Goal: Transaction & Acquisition: Download file/media

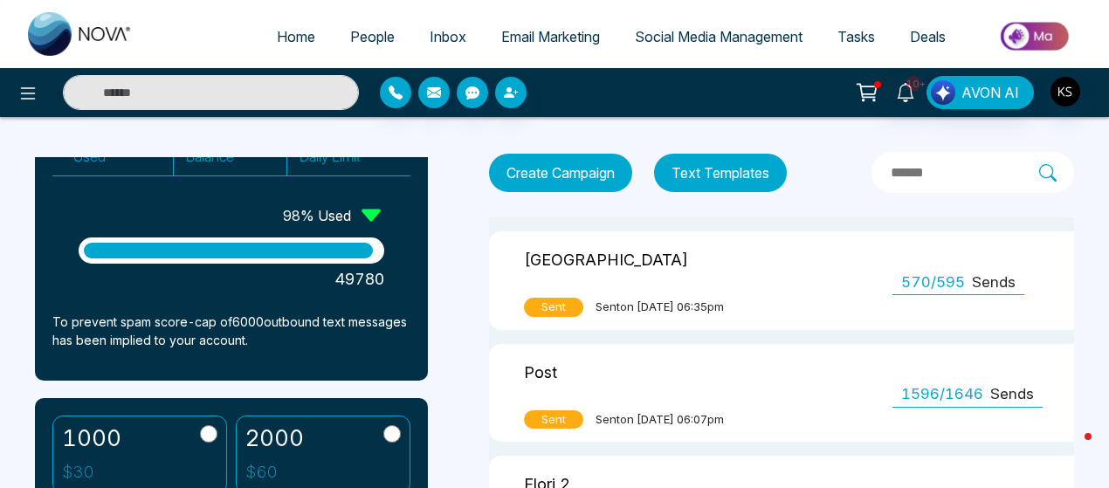
scroll to position [168, 0]
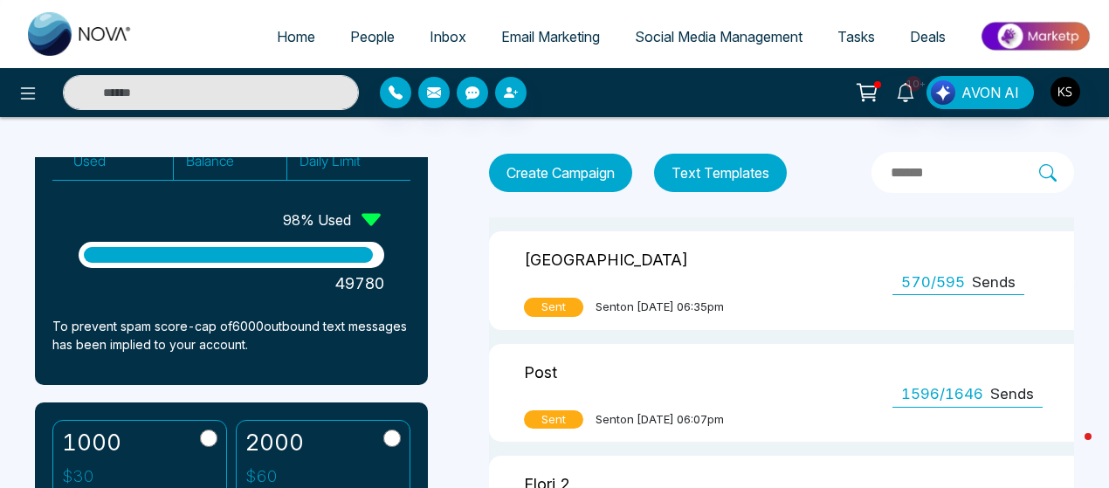
click at [965, 287] on span "570/595" at bounding box center [933, 283] width 64 height 23
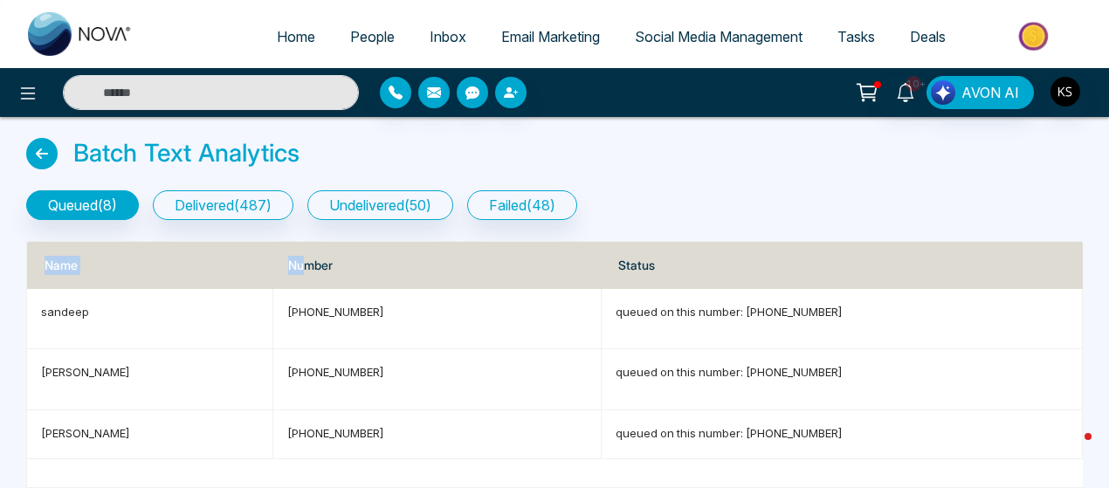
drag, startPoint x: 300, startPoint y: 242, endPoint x: 298, endPoint y: 212, distance: 29.8
click at [298, 212] on div "Batch Text Analytics queued ( 8 ) delivered ( 487 ) undelivered ( 50 ) failed (…" at bounding box center [554, 470] width 1077 height 664
click at [44, 153] on icon at bounding box center [41, 153] width 31 height 31
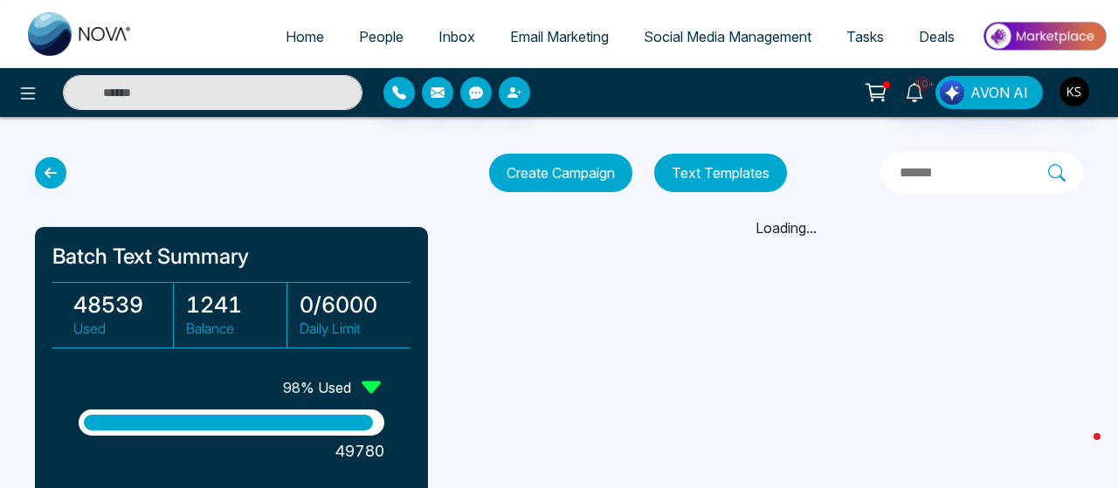
drag, startPoint x: 678, startPoint y: 347, endPoint x: 682, endPoint y: 299, distance: 47.4
click at [682, 299] on div "Home People Inbox Email Marketing Social Media Management Tasks Deals 10+ AVON …" at bounding box center [559, 244] width 1118 height 488
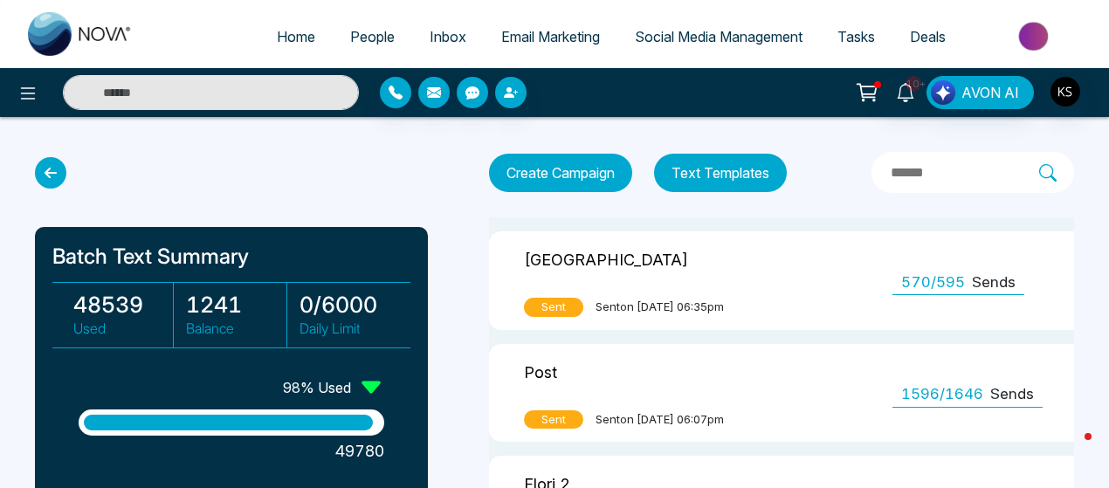
click at [578, 258] on p "[GEOGRAPHIC_DATA]" at bounding box center [606, 257] width 164 height 27
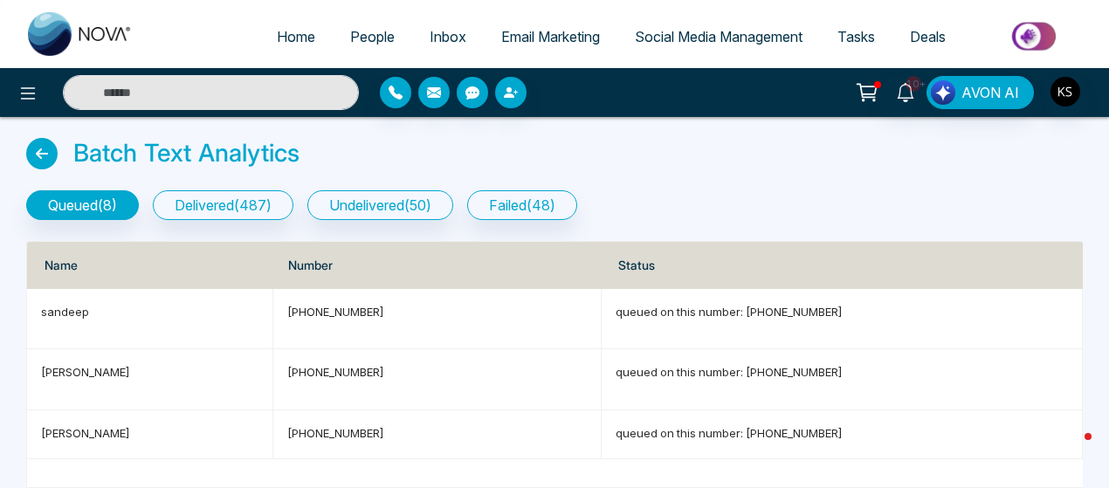
click at [39, 152] on icon at bounding box center [41, 153] width 31 height 31
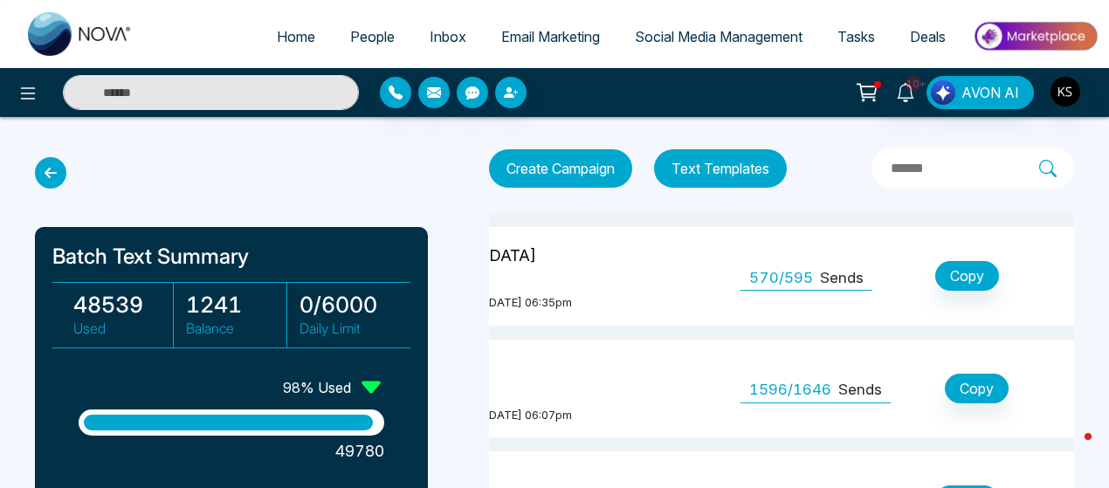
scroll to position [0, 276]
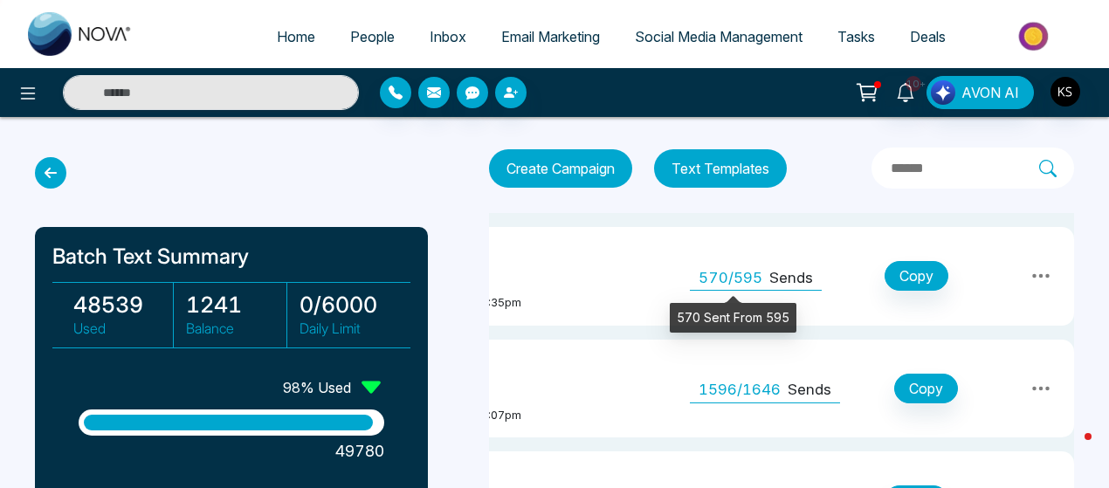
click at [760, 278] on span "570/595" at bounding box center [731, 278] width 64 height 23
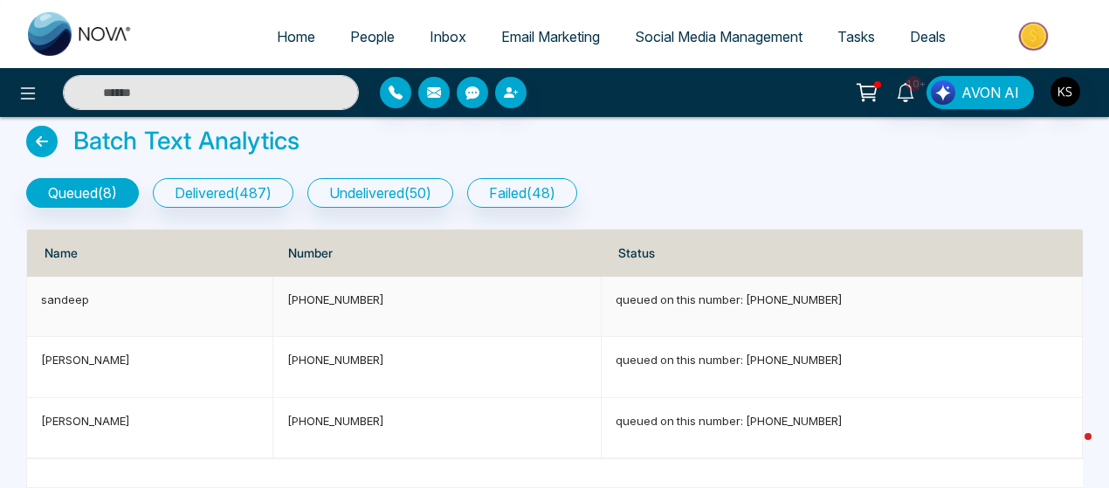
scroll to position [13, 0]
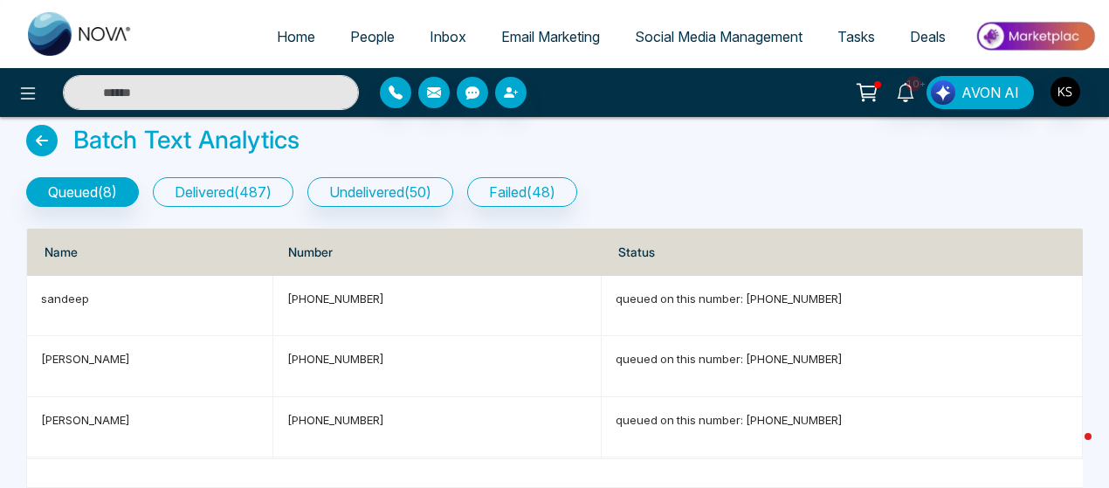
click at [273, 189] on button "delivered ( 487 )" at bounding box center [223, 192] width 141 height 30
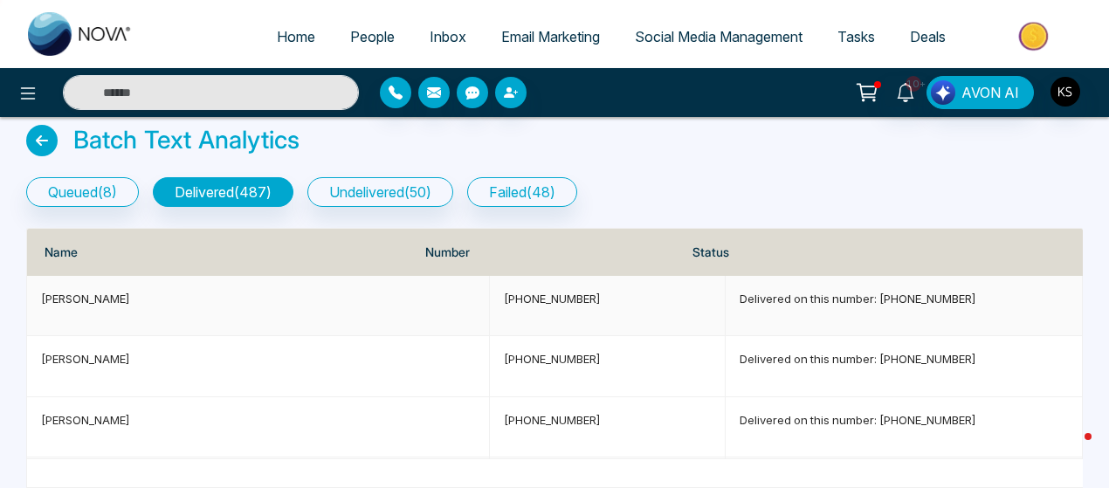
click at [84, 301] on p "[PERSON_NAME]" at bounding box center [258, 298] width 434 height 17
click at [196, 102] on input "text" at bounding box center [211, 92] width 296 height 35
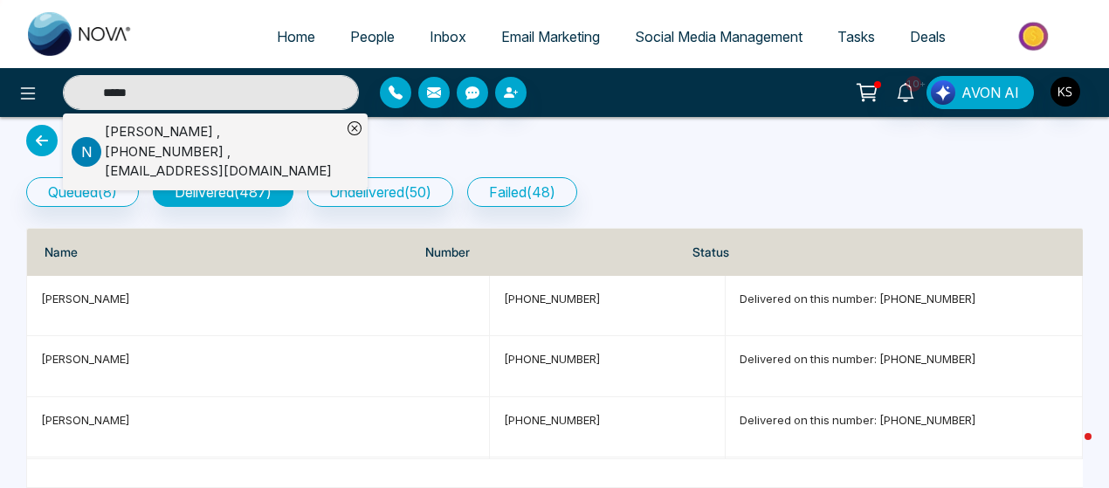
type input "*****"
click at [125, 136] on div "[PERSON_NAME] , [PHONE_NUMBER] , [EMAIL_ADDRESS][DOMAIN_NAME]" at bounding box center [223, 151] width 237 height 59
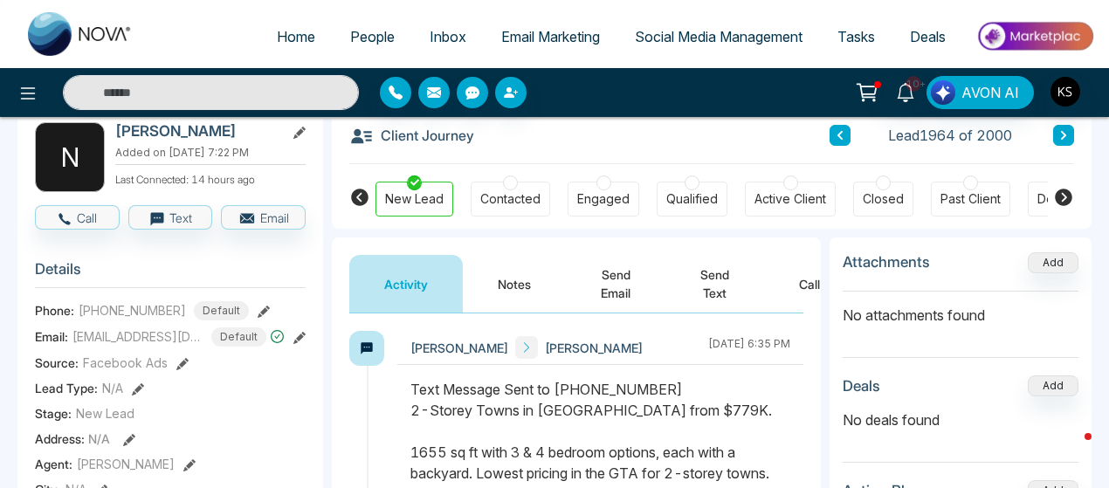
scroll to position [77, 0]
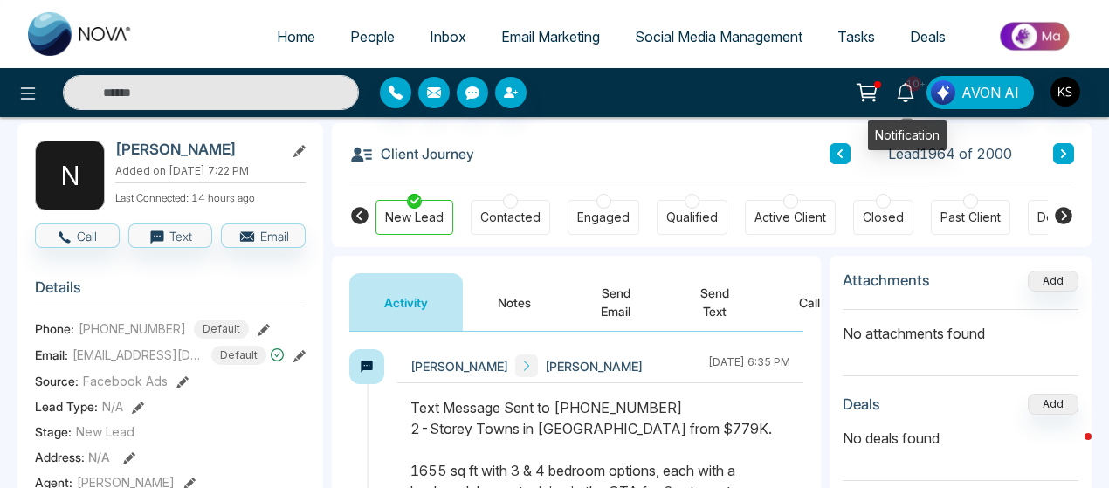
click at [907, 92] on icon at bounding box center [905, 92] width 19 height 19
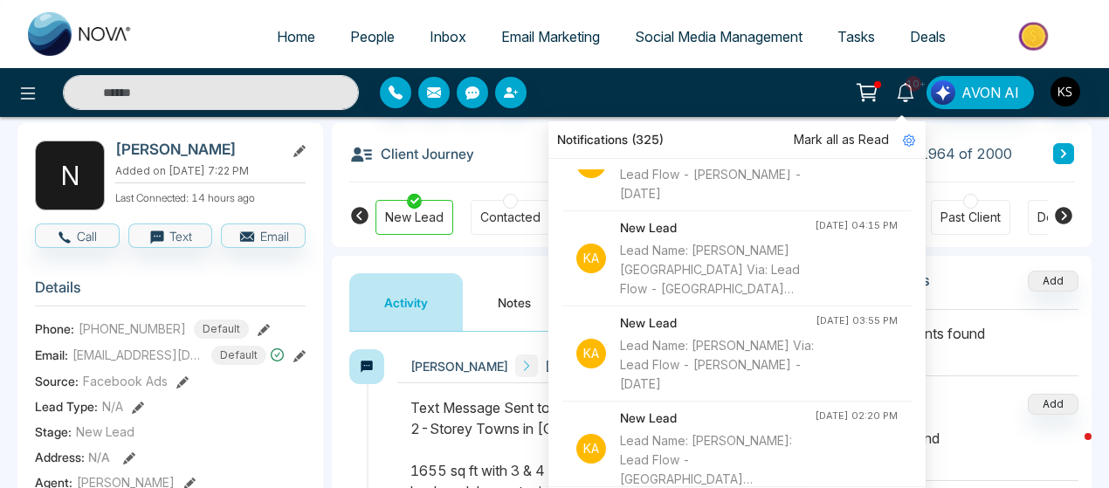
scroll to position [1096, 0]
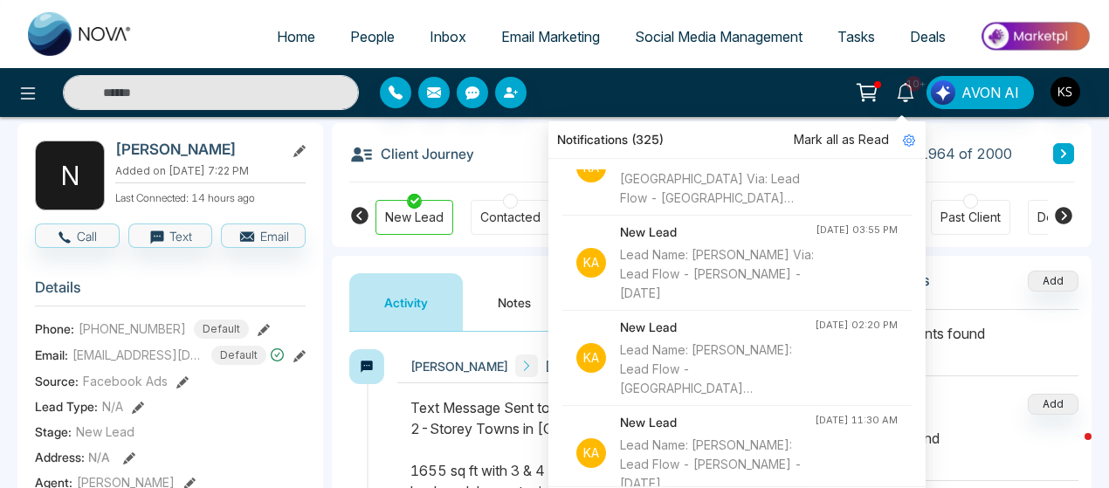
click at [355, 37] on span "People" at bounding box center [372, 36] width 45 height 17
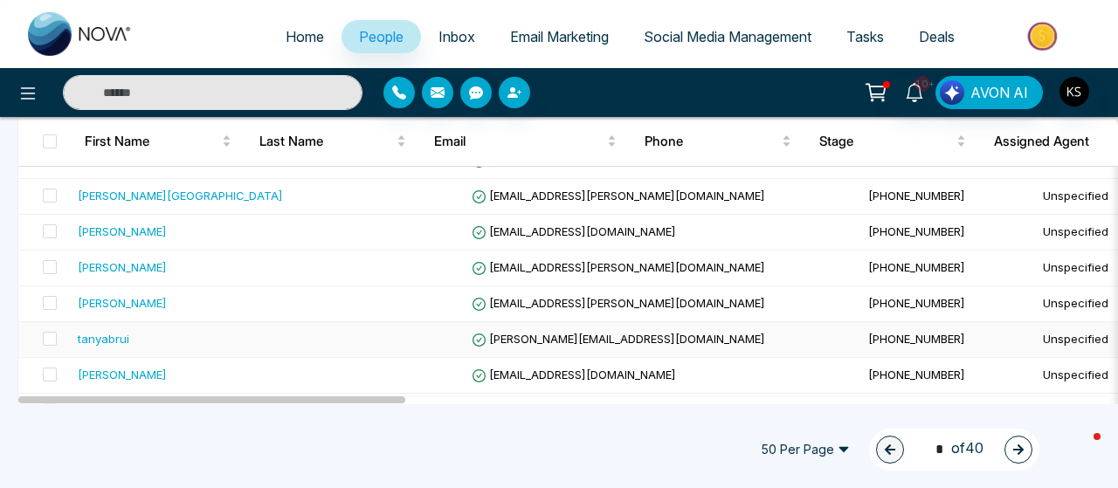
scroll to position [567, 0]
click at [52, 263] on span at bounding box center [50, 268] width 14 height 14
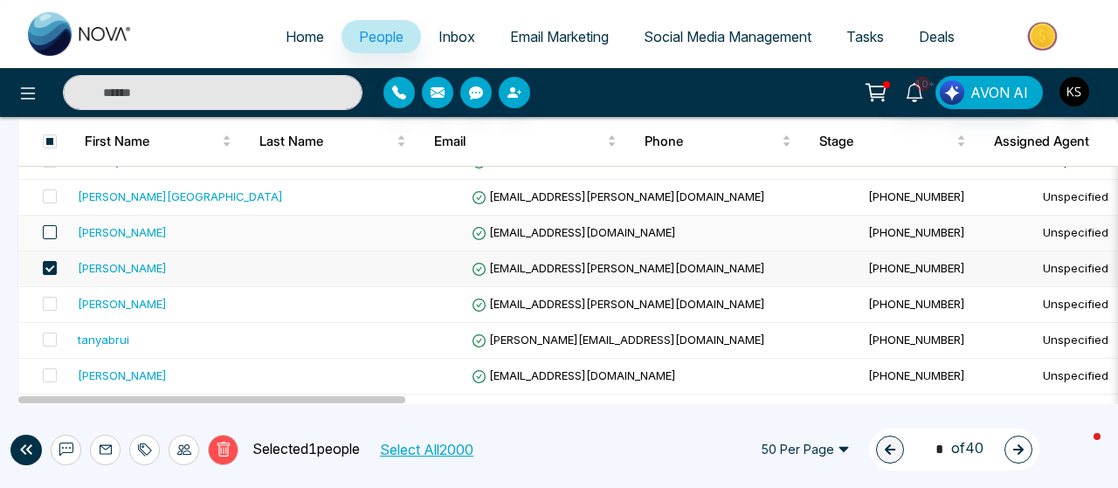
click at [52, 231] on span at bounding box center [50, 232] width 14 height 14
click at [49, 191] on span at bounding box center [50, 196] width 14 height 14
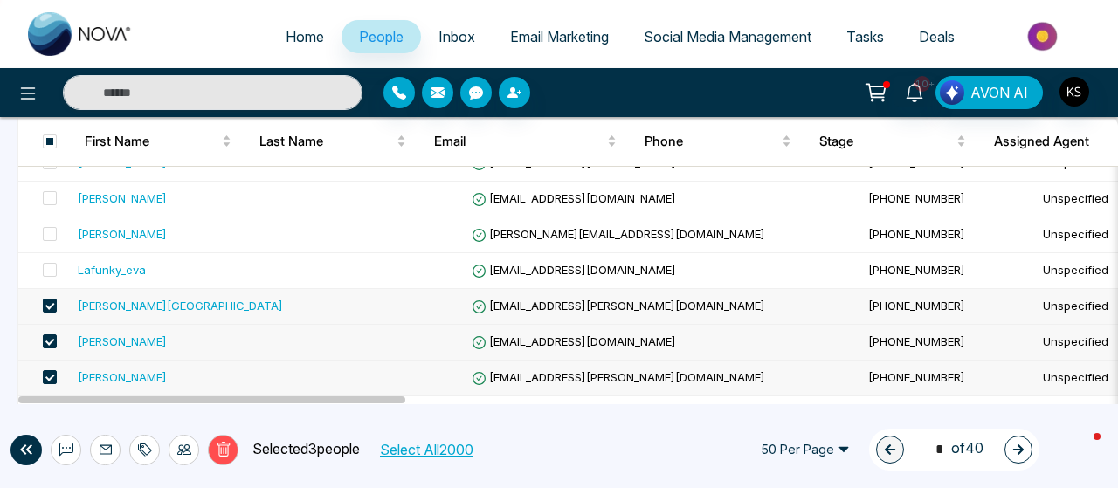
scroll to position [423, 0]
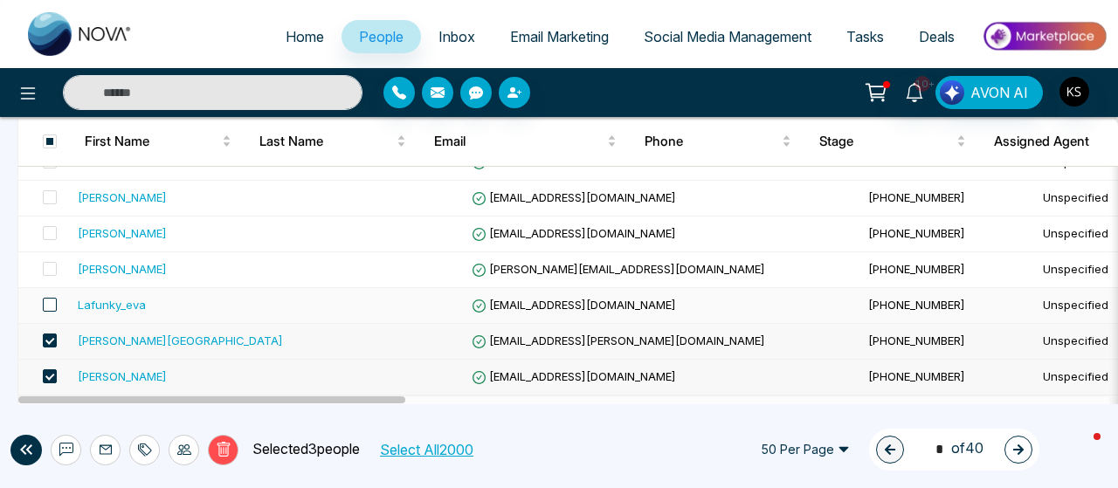
click at [47, 298] on span at bounding box center [50, 305] width 14 height 14
click at [52, 262] on span at bounding box center [50, 269] width 14 height 14
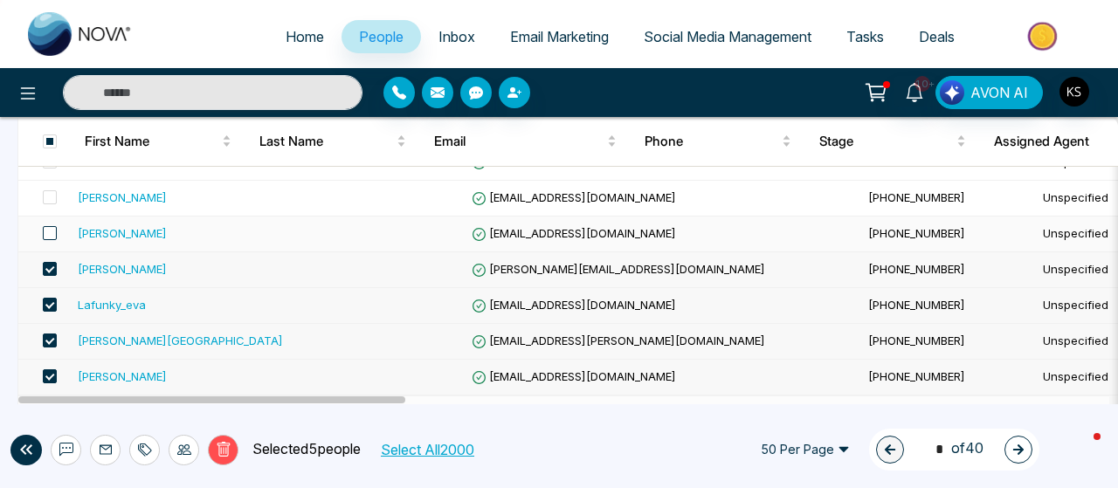
click at [52, 226] on span at bounding box center [50, 233] width 14 height 14
click at [51, 190] on span at bounding box center [50, 197] width 14 height 14
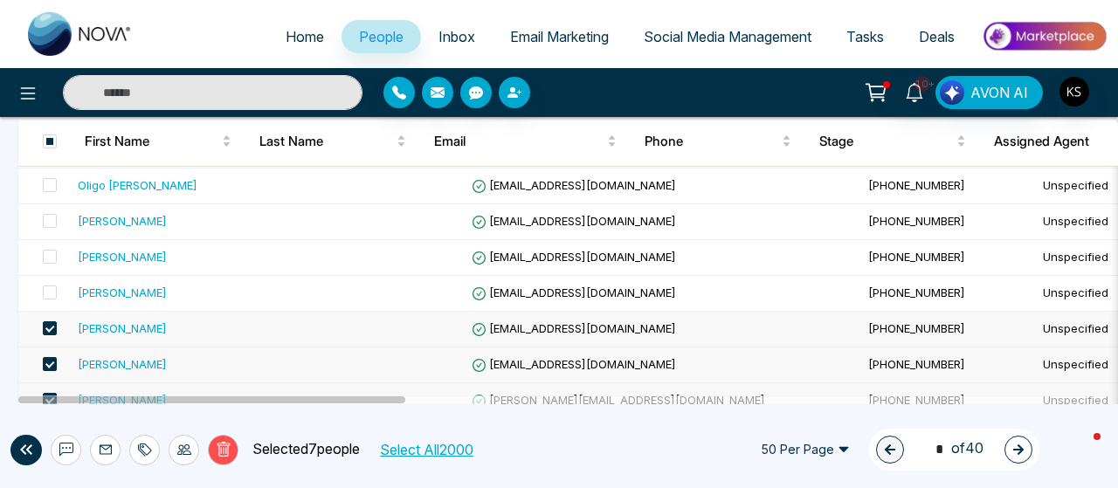
scroll to position [271, 0]
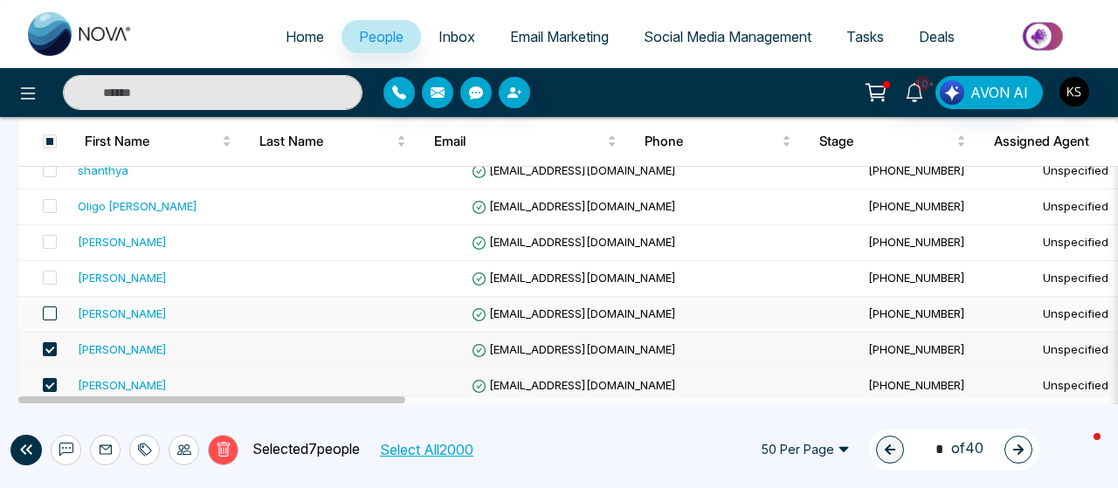
click at [49, 313] on span at bounding box center [50, 313] width 14 height 14
click at [51, 281] on span at bounding box center [50, 278] width 14 height 14
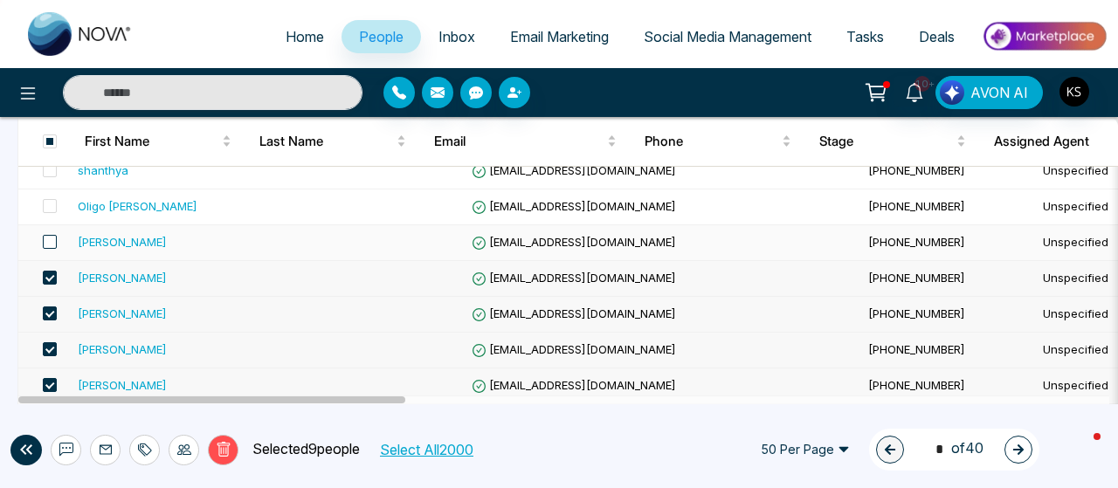
click at [53, 235] on span at bounding box center [50, 242] width 14 height 14
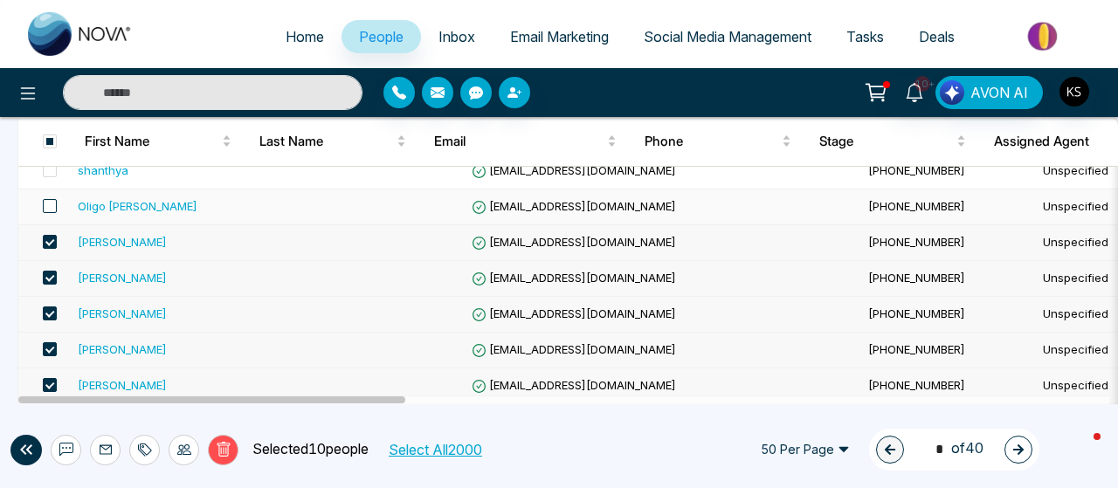
click at [51, 200] on span at bounding box center [50, 206] width 14 height 14
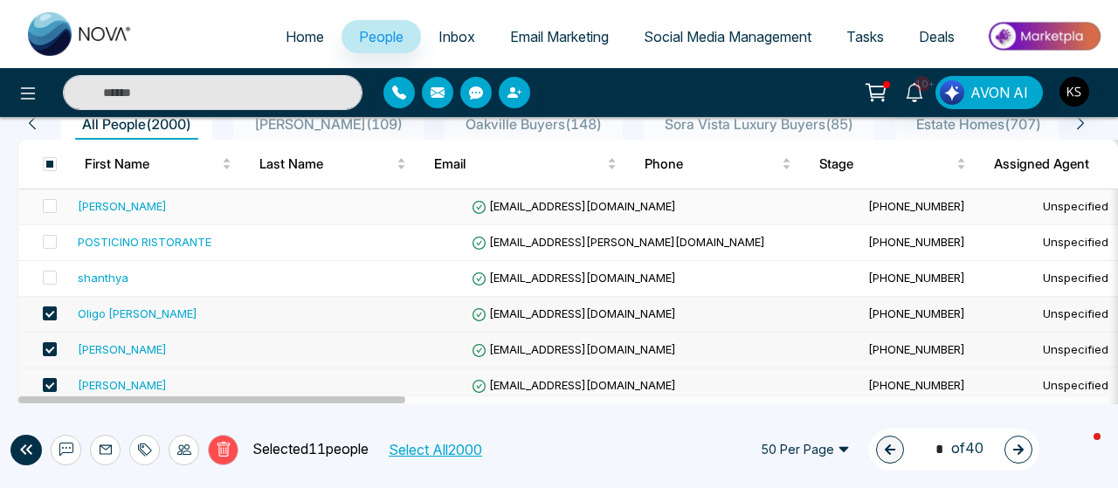
scroll to position [162, 0]
click at [45, 275] on span at bounding box center [50, 279] width 14 height 14
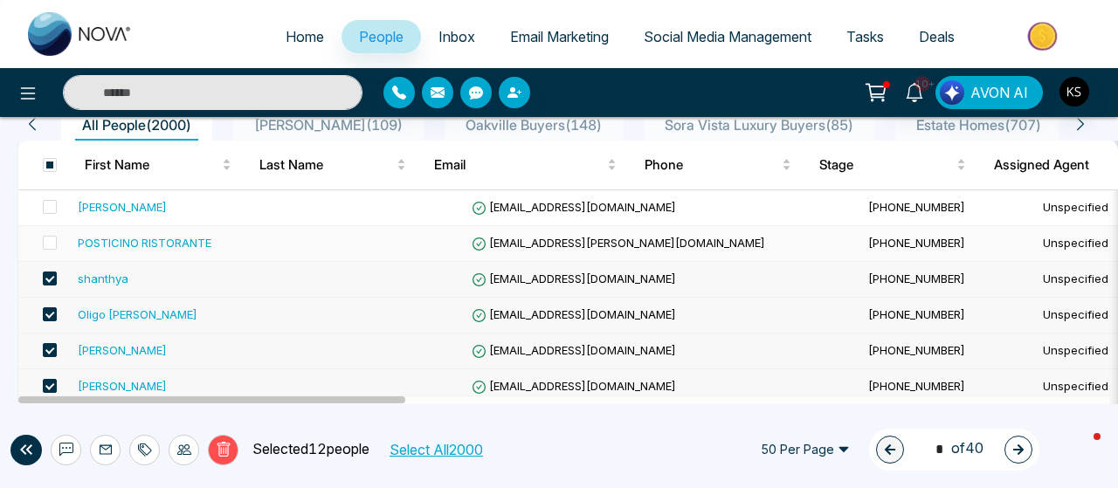
click at [57, 238] on td at bounding box center [44, 244] width 52 height 36
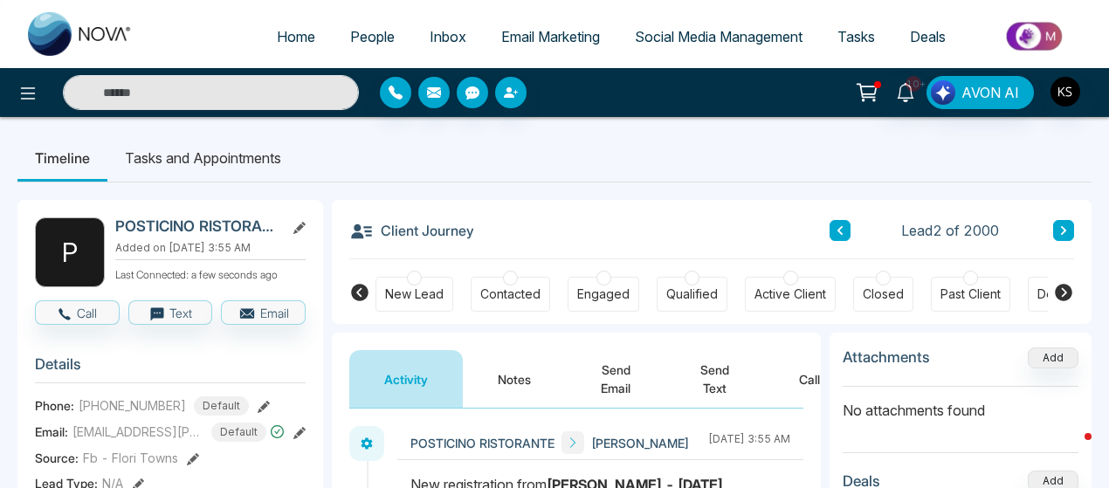
click at [363, 33] on span "People" at bounding box center [372, 36] width 45 height 17
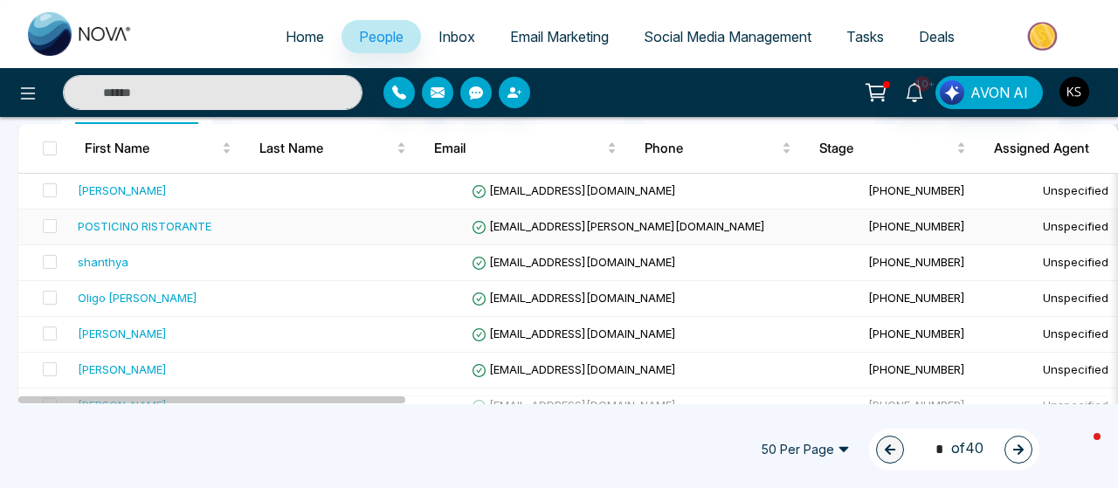
scroll to position [182, 0]
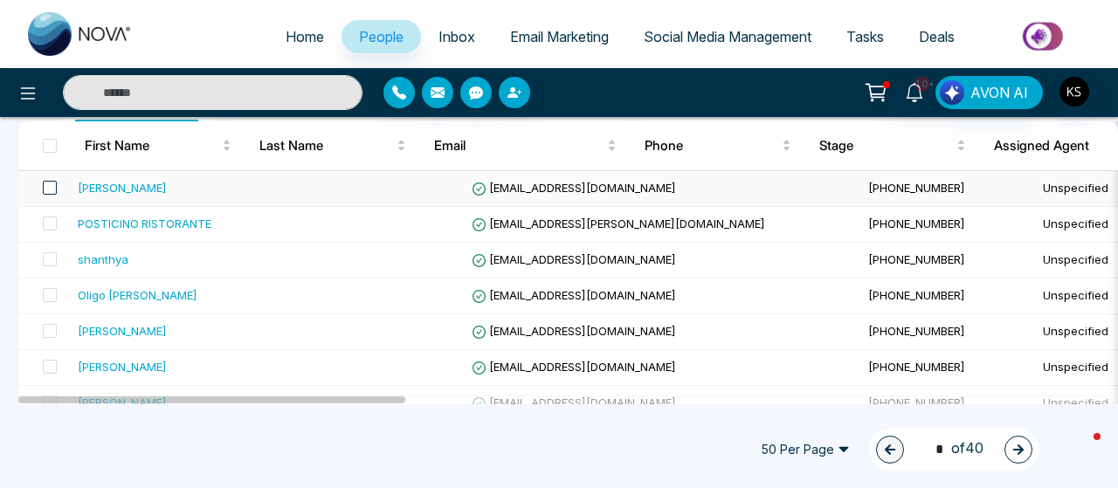
click at [45, 189] on span at bounding box center [50, 188] width 14 height 14
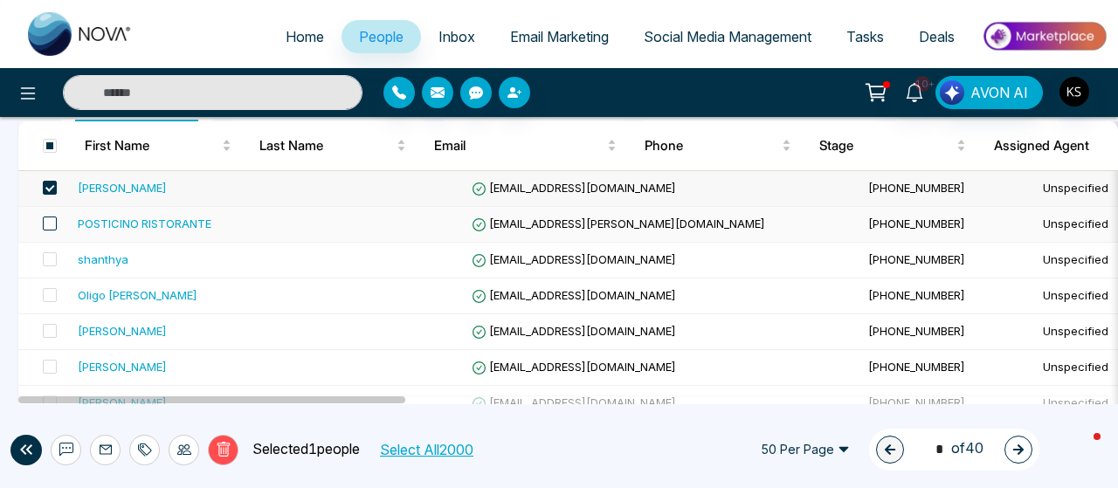
click at [51, 226] on span at bounding box center [50, 224] width 14 height 14
click at [51, 257] on span at bounding box center [50, 259] width 14 height 14
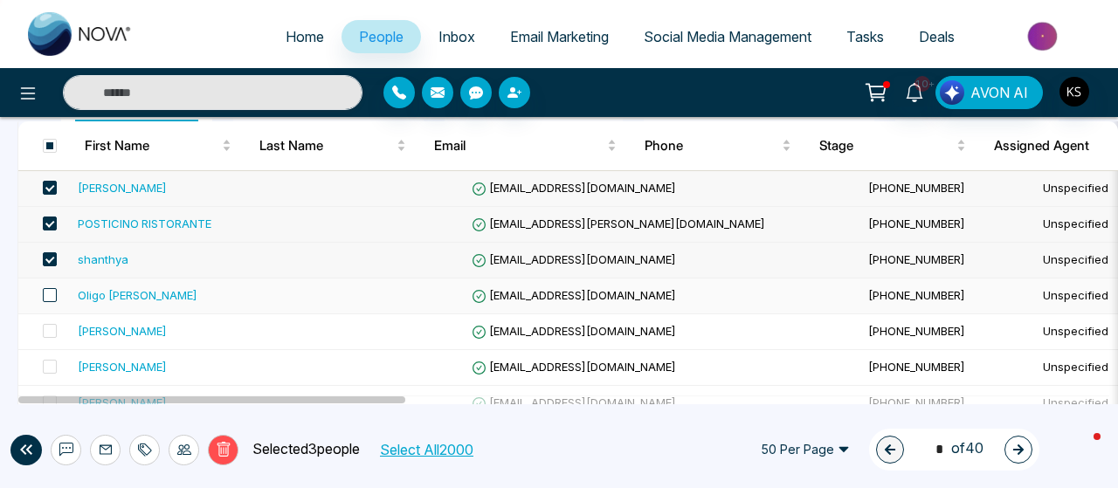
click at [52, 289] on span at bounding box center [50, 295] width 14 height 14
click at [52, 329] on span at bounding box center [50, 331] width 14 height 14
click at [52, 360] on span at bounding box center [50, 367] width 14 height 14
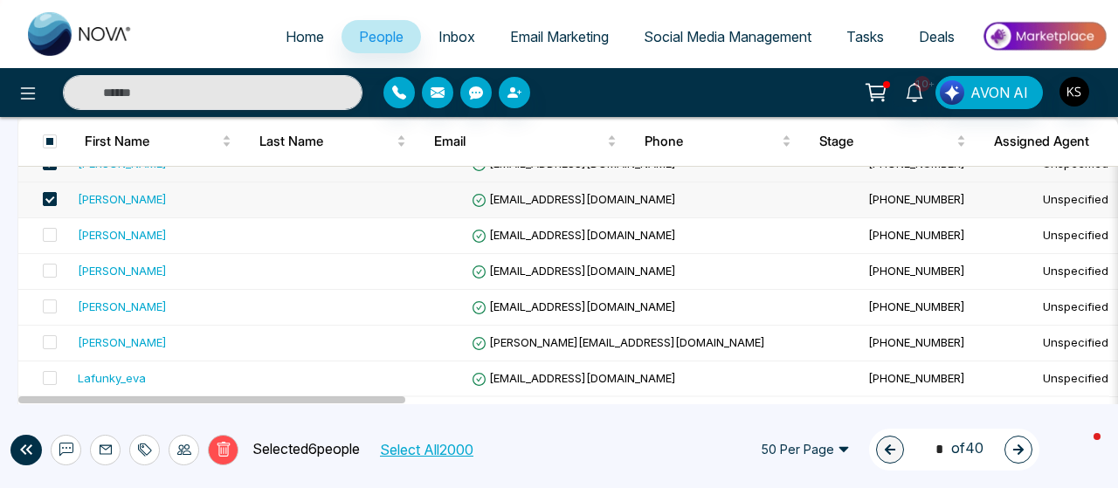
scroll to position [346, 0]
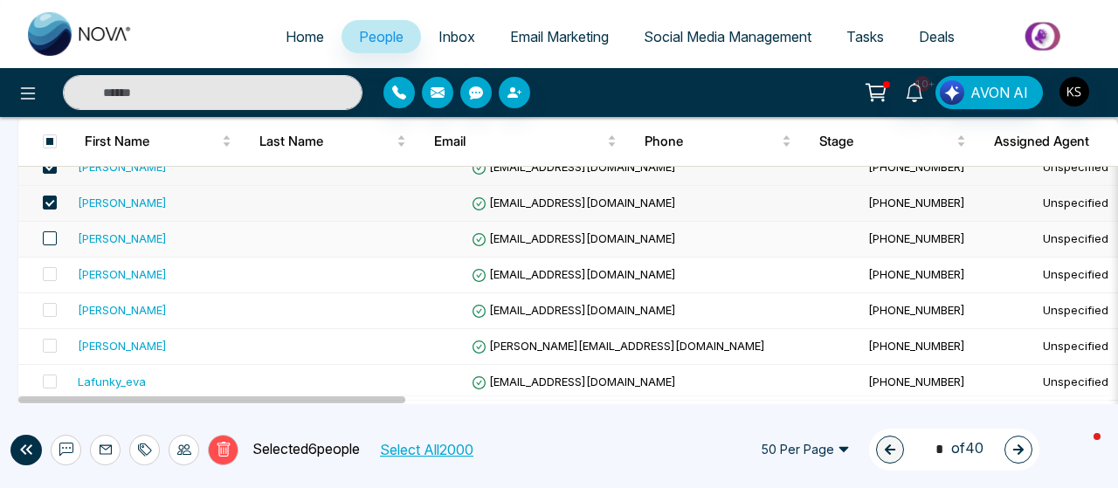
click at [50, 236] on span at bounding box center [50, 238] width 14 height 14
click at [47, 277] on span at bounding box center [50, 274] width 14 height 14
click at [45, 312] on span at bounding box center [50, 310] width 14 height 14
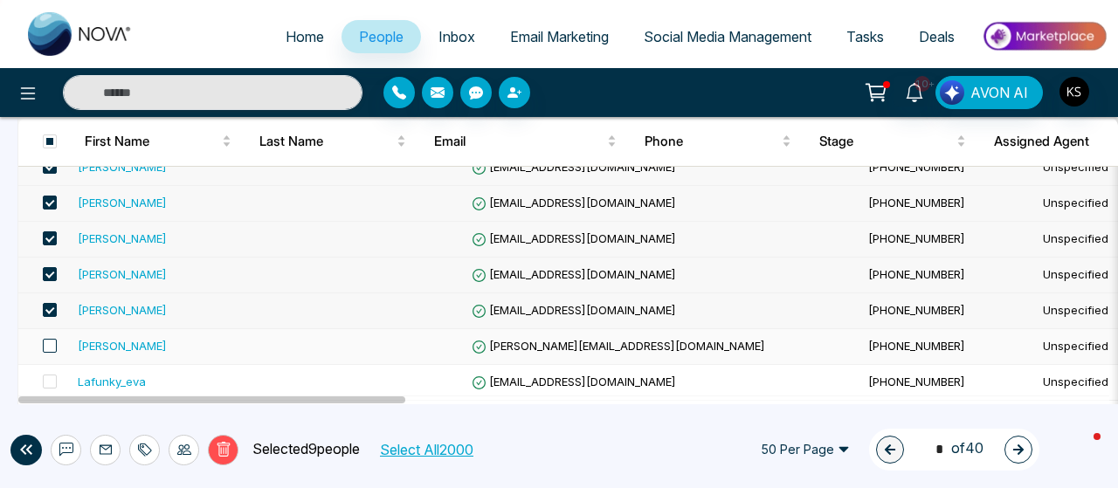
click at [47, 342] on span at bounding box center [50, 346] width 14 height 14
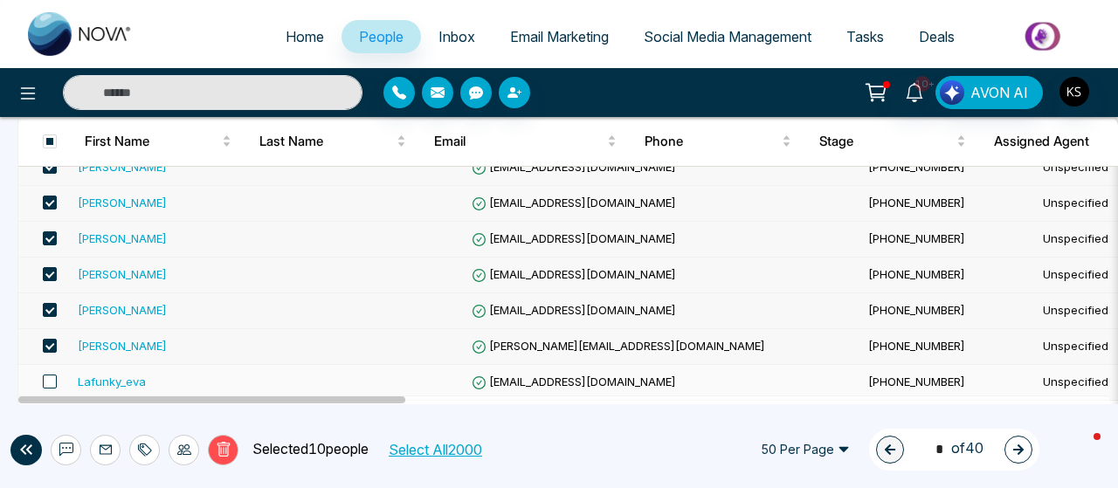
click at [49, 375] on span at bounding box center [50, 382] width 14 height 14
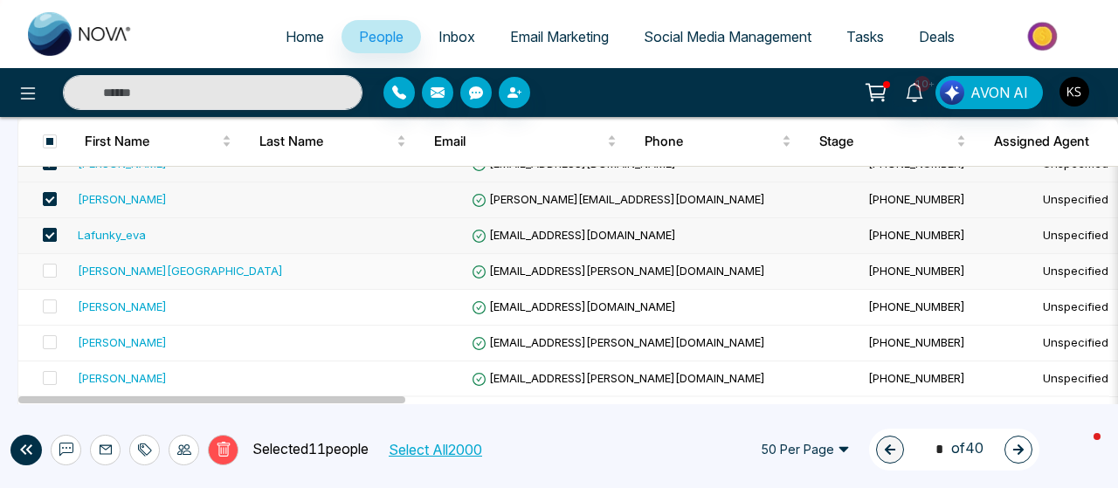
scroll to position [493, 0]
click at [51, 265] on span at bounding box center [50, 270] width 14 height 14
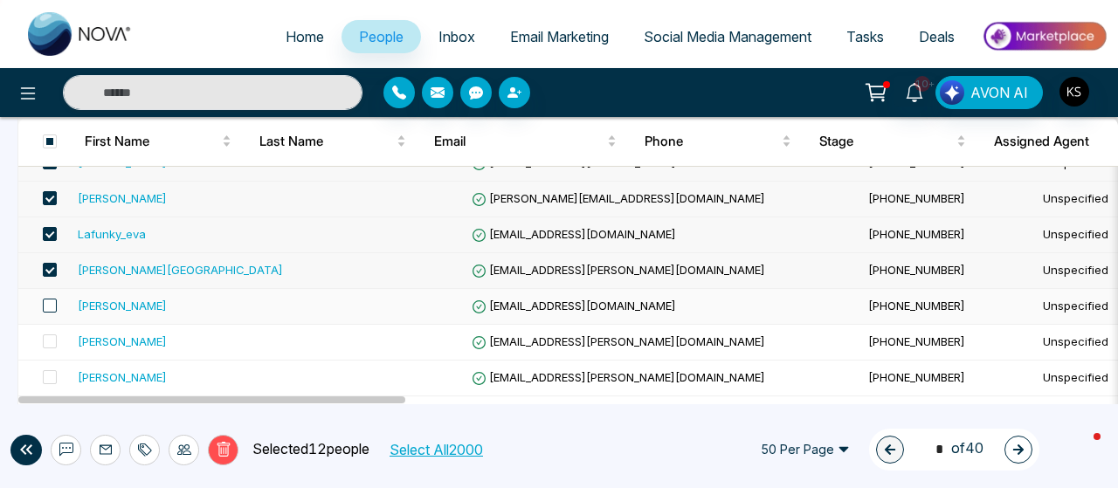
click at [52, 301] on span at bounding box center [50, 306] width 14 height 14
click at [51, 339] on span at bounding box center [50, 341] width 14 height 14
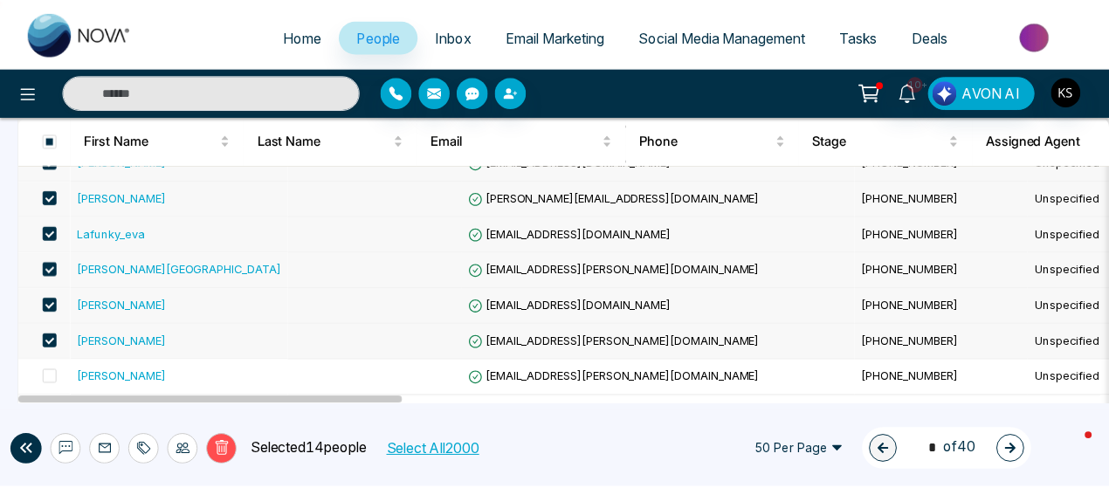
scroll to position [0, 0]
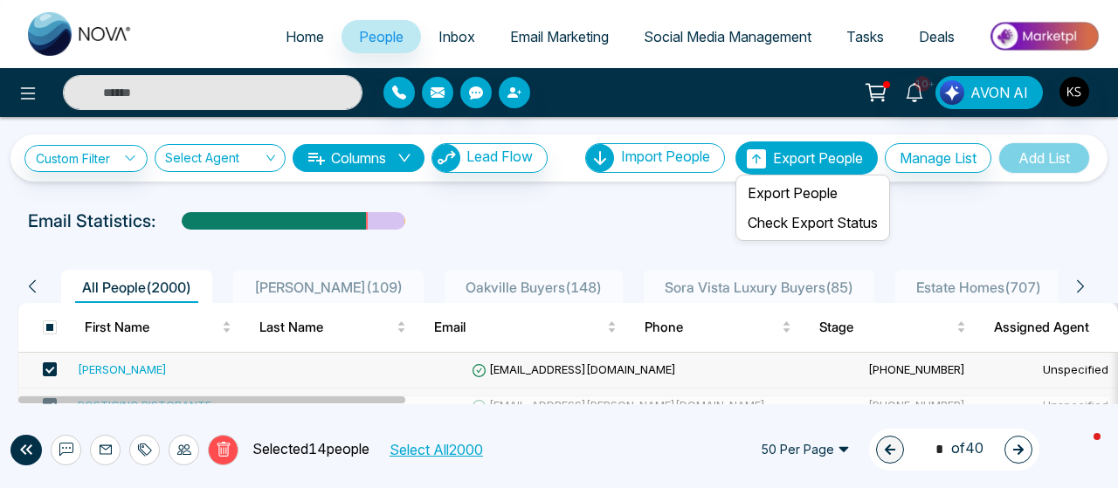
click at [808, 153] on span "Export People" at bounding box center [818, 157] width 90 height 17
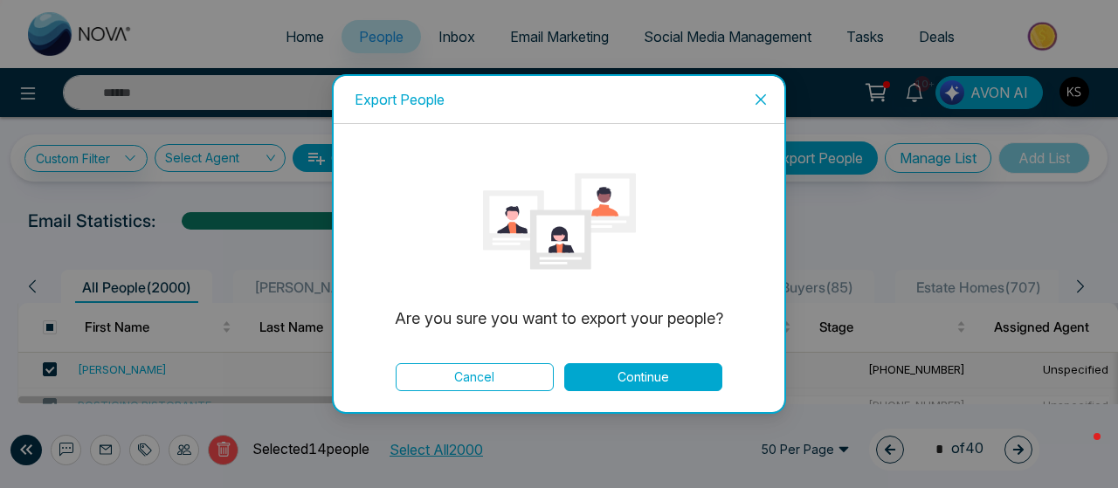
click at [662, 367] on button "Continue" at bounding box center [643, 377] width 158 height 28
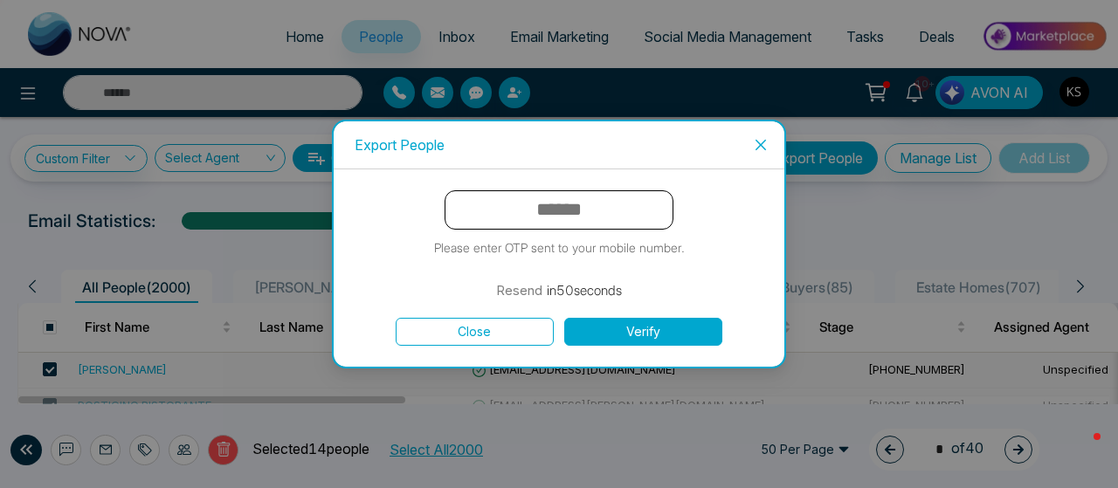
click at [614, 223] on input "text" at bounding box center [558, 209] width 229 height 39
type input "******"
click at [651, 341] on button "Verify" at bounding box center [643, 332] width 158 height 28
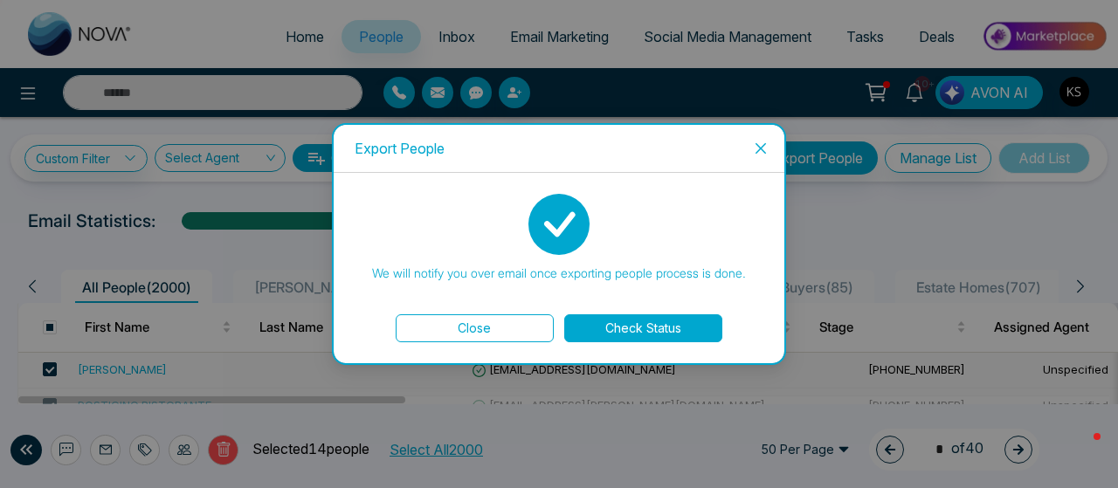
click at [645, 321] on button "Check Status" at bounding box center [643, 328] width 158 height 28
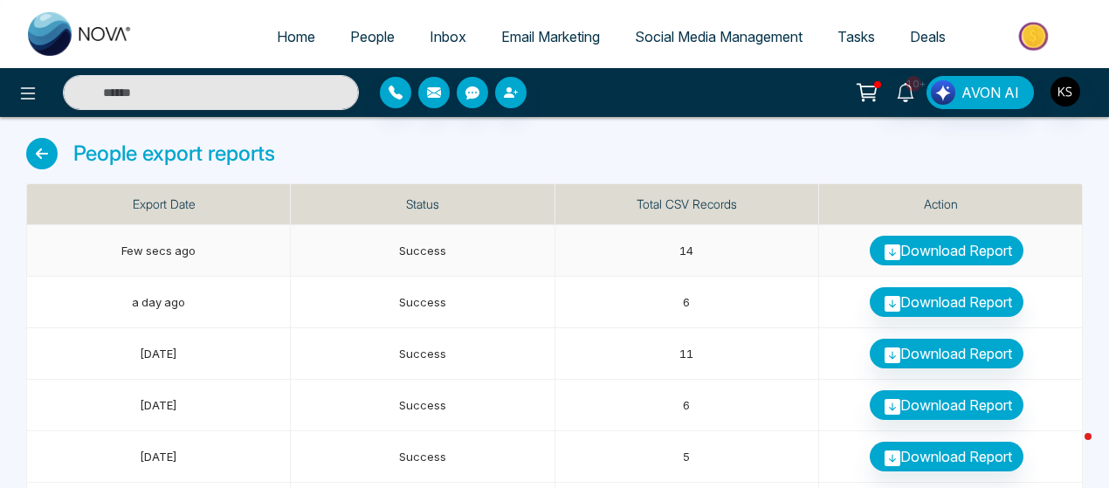
click at [963, 249] on link "Download Report" at bounding box center [947, 251] width 154 height 30
